Goal: Information Seeking & Learning: Learn about a topic

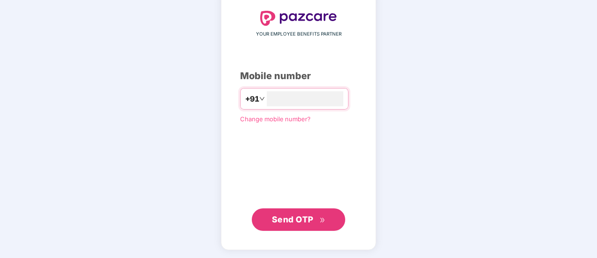
type input "**********"
click at [280, 225] on button "Send OTP" at bounding box center [298, 219] width 93 height 22
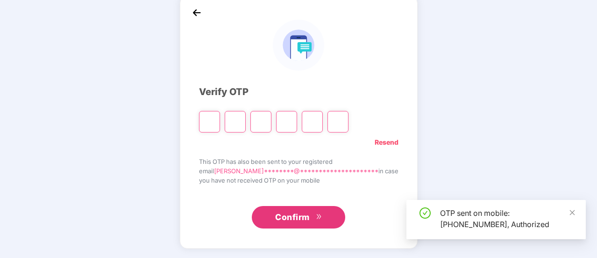
scroll to position [47, 0]
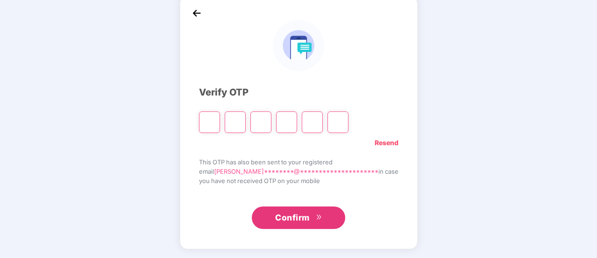
type input "*"
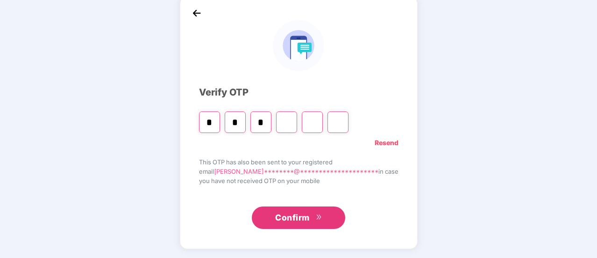
type input "*"
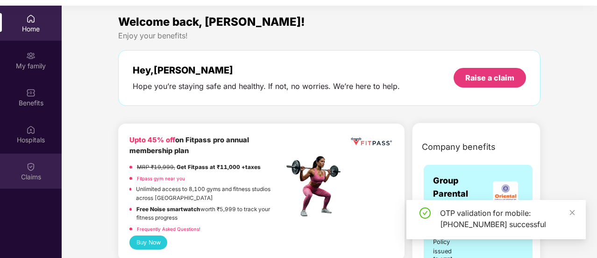
click at [23, 180] on div "Claims" at bounding box center [31, 176] width 62 height 9
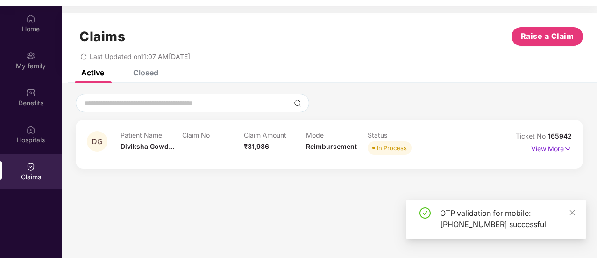
click at [553, 146] on p "View More" at bounding box center [551, 147] width 41 height 13
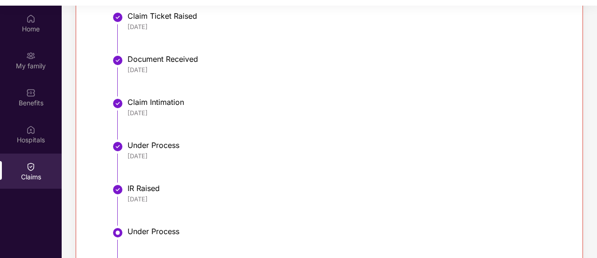
scroll to position [311, 0]
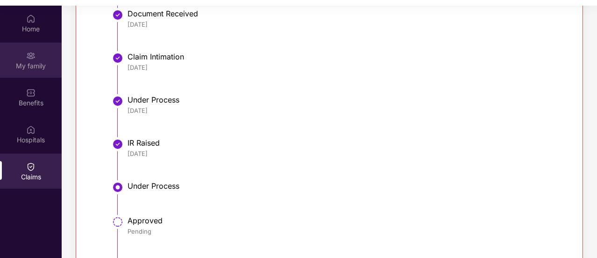
click at [37, 65] on div "My family" at bounding box center [31, 65] width 62 height 9
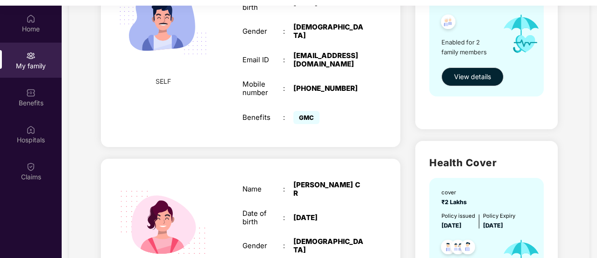
scroll to position [311, 0]
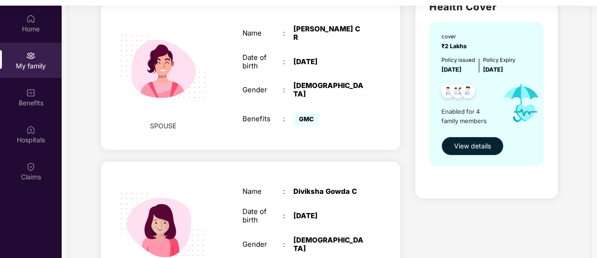
click at [465, 146] on span "View details" at bounding box center [472, 146] width 37 height 10
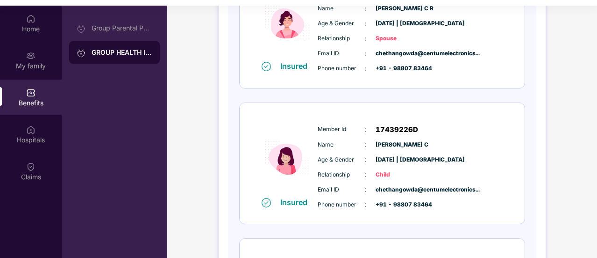
scroll to position [464, 0]
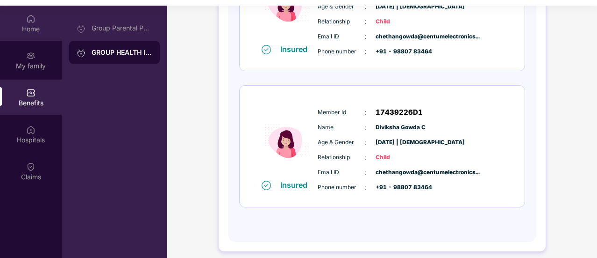
click at [26, 29] on div "Home" at bounding box center [31, 28] width 62 height 9
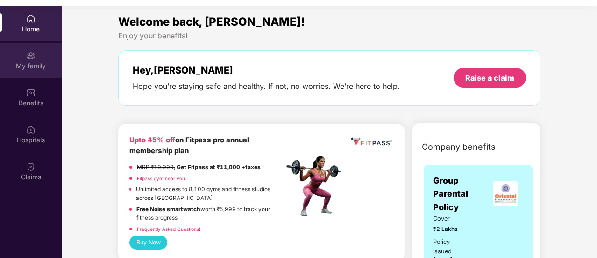
click at [27, 66] on div "My family" at bounding box center [31, 65] width 62 height 9
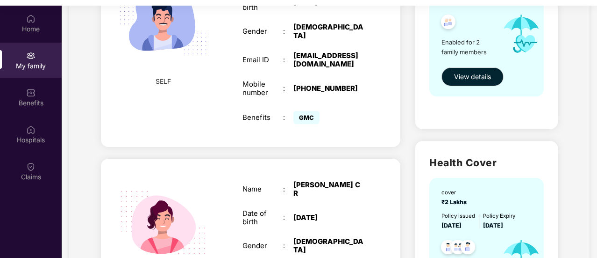
scroll to position [311, 0]
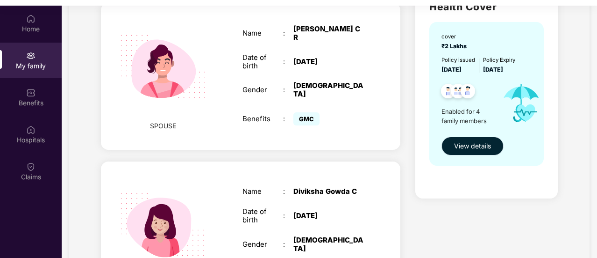
click at [481, 141] on span "View details" at bounding box center [472, 146] width 37 height 10
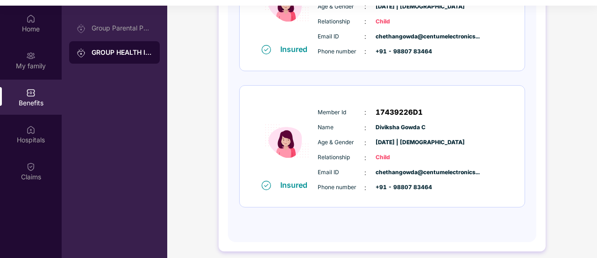
scroll to position [309, 0]
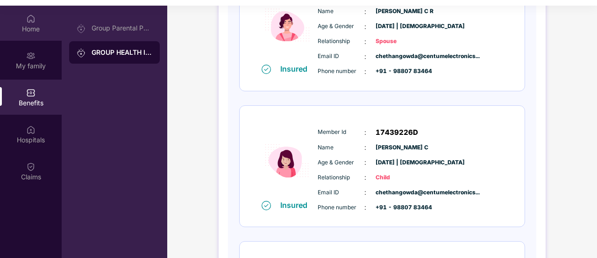
click at [31, 25] on div "Home" at bounding box center [31, 28] width 62 height 9
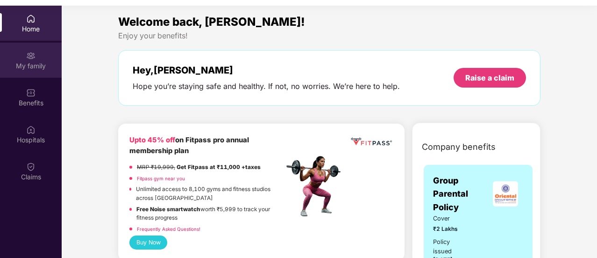
click at [32, 65] on div "My family" at bounding box center [31, 65] width 62 height 9
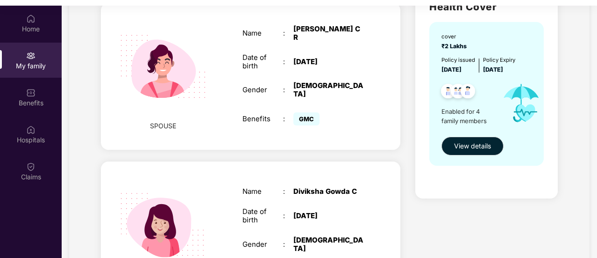
scroll to position [156, 0]
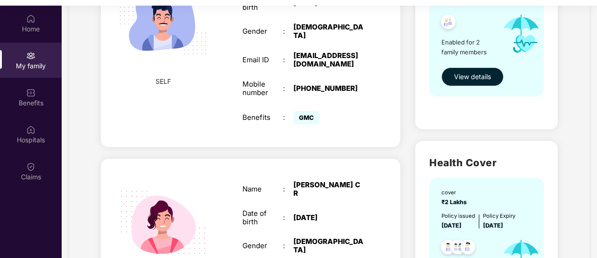
click at [474, 70] on button "View details" at bounding box center [473, 76] width 62 height 19
